Goal: Find specific page/section: Find specific page/section

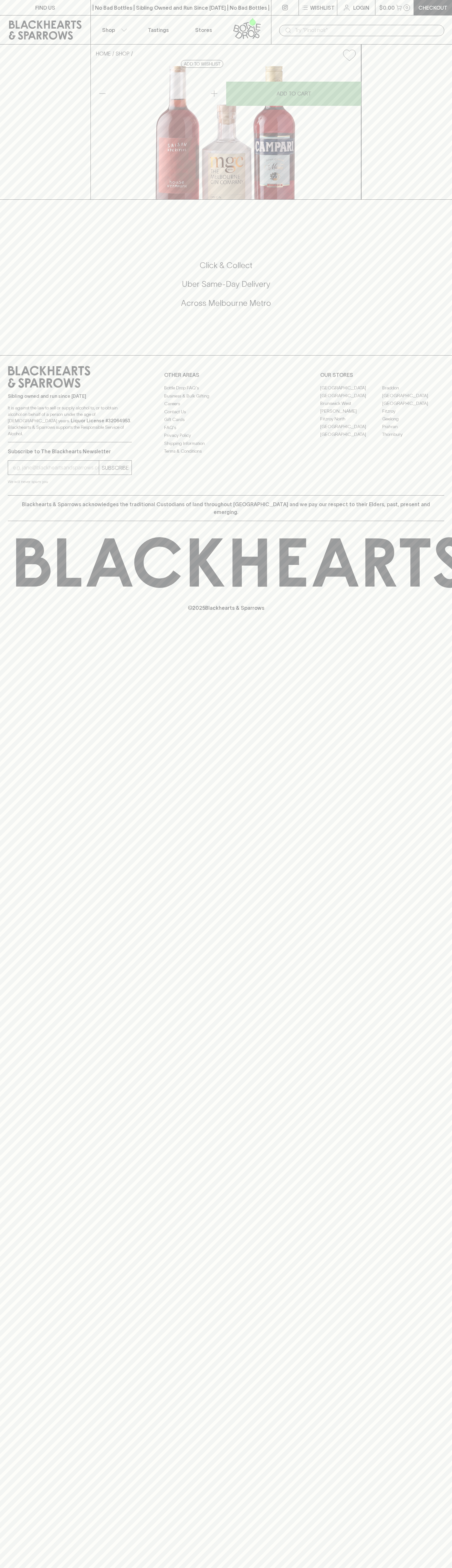
click at [37, 23] on icon at bounding box center [45, 30] width 81 height 19
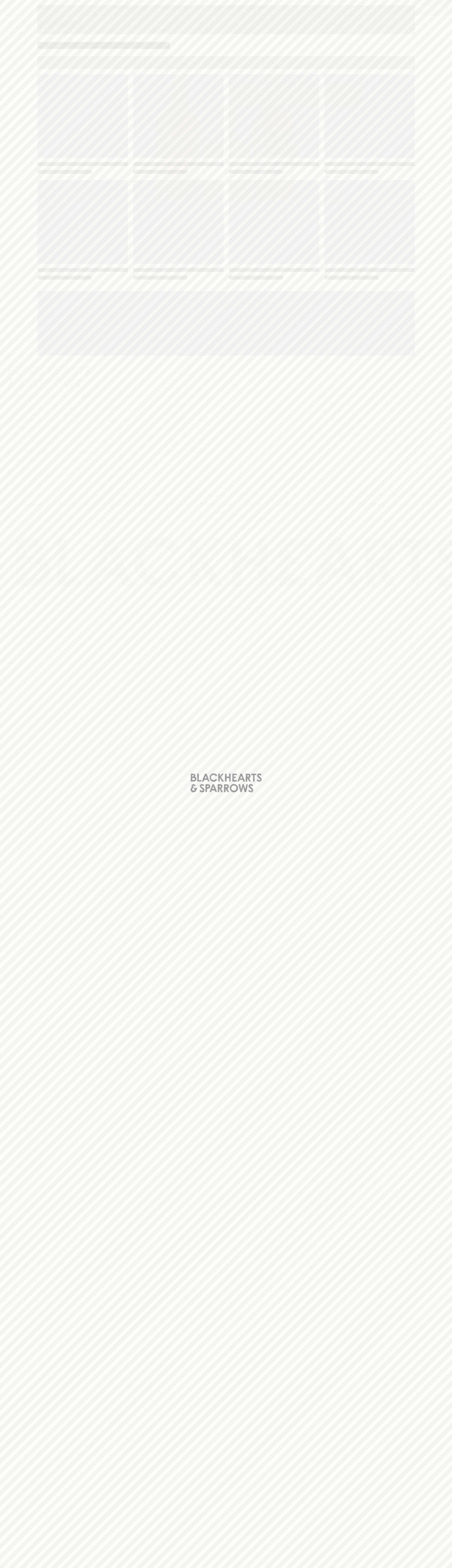
click at [421, 1534] on div "Loading" at bounding box center [226, 784] width 452 height 1568
click at [147, 1567] on html "FIND US | No Bad Bottles | Sibling Owned and Run Since [DATE] | No Bad Bottles …" at bounding box center [226, 784] width 452 height 1568
click at [18, 716] on div "Loading" at bounding box center [226, 784] width 452 height 1568
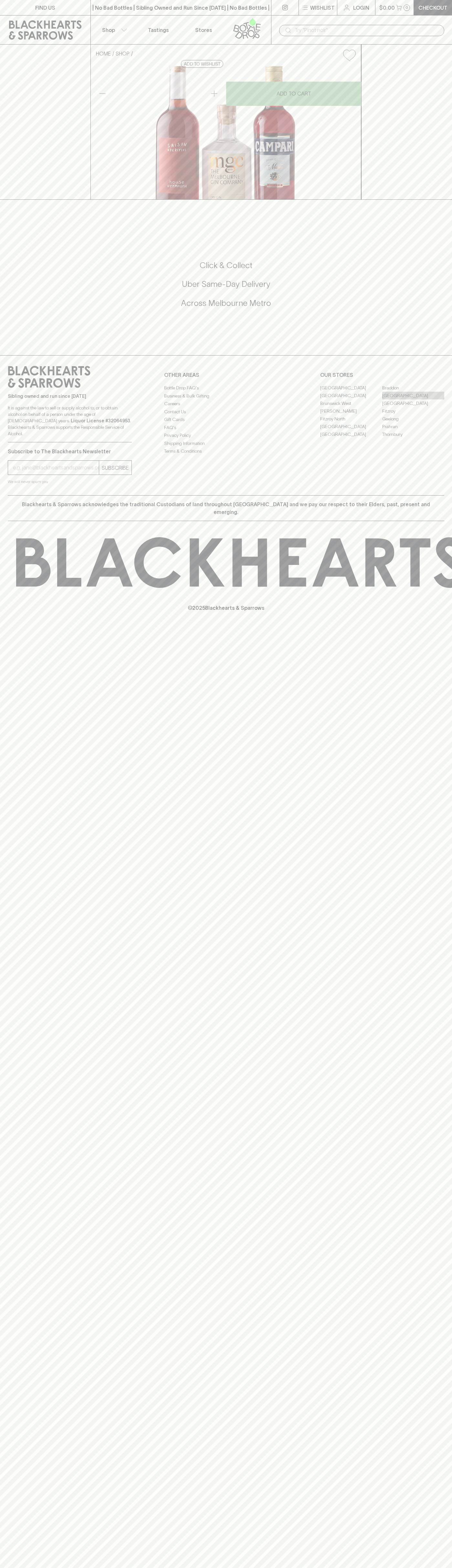
click at [413, 399] on link "[GEOGRAPHIC_DATA]" at bounding box center [413, 395] width 62 height 8
